Goal: Find specific page/section: Find specific page/section

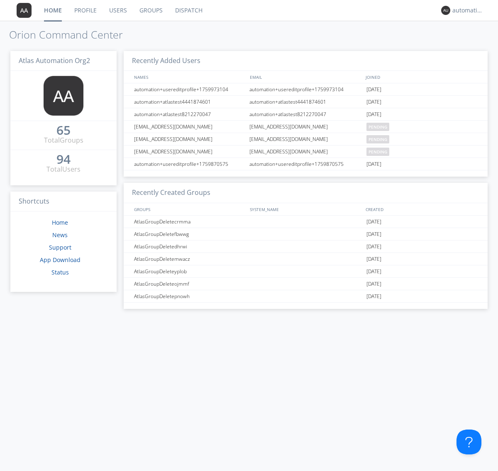
click at [188, 10] on link "Dispatch" at bounding box center [189, 10] width 40 height 21
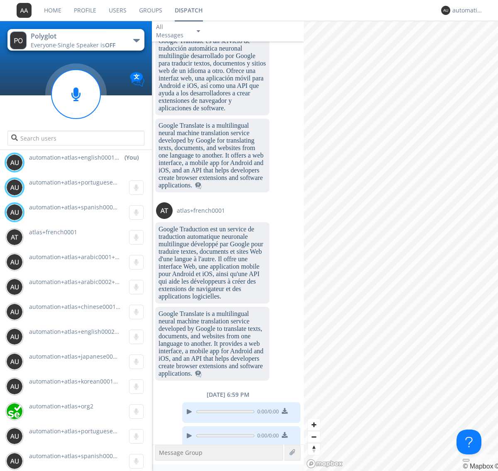
scroll to position [1175, 0]
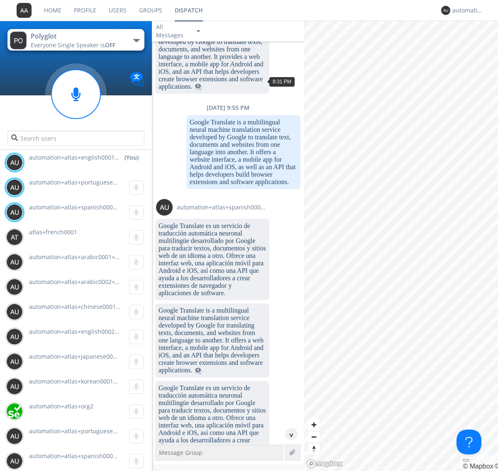
scroll to position [38, 0]
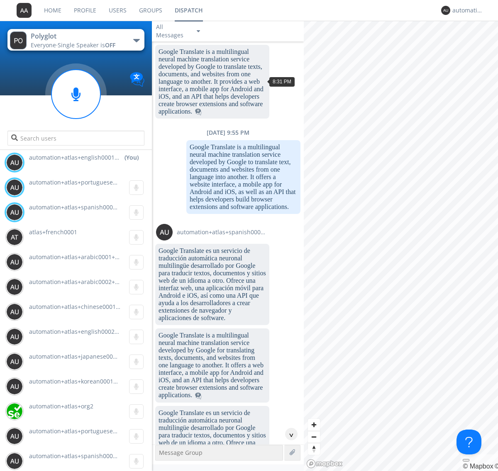
click at [288, 434] on div "^" at bounding box center [291, 434] width 12 height 12
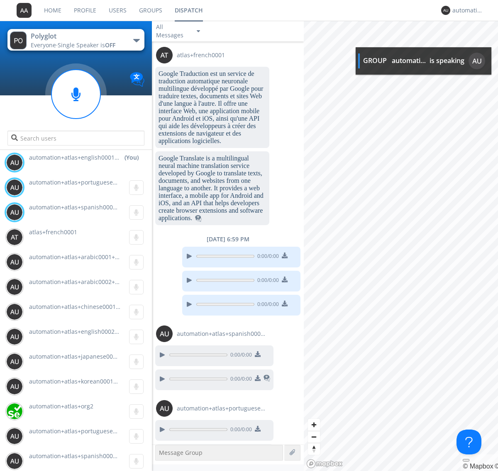
scroll to position [1224, 0]
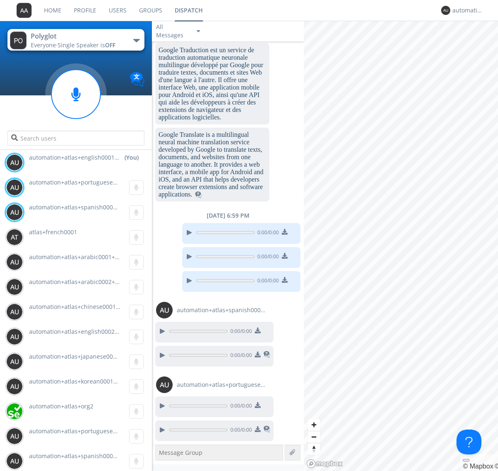
click at [257, 430] on img at bounding box center [258, 429] width 6 height 6
click at [465, 10] on div "automation+atlas+english0001+org2" at bounding box center [467, 10] width 31 height 8
